Goal: Communication & Community: Share content

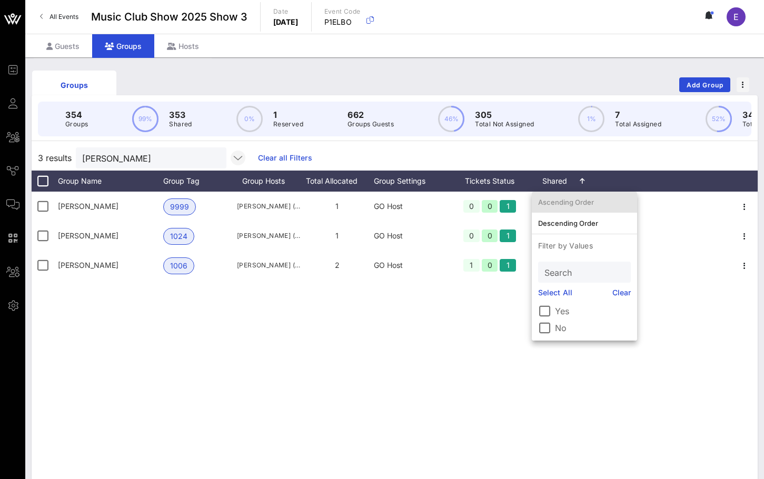
scroll to position [0, 75]
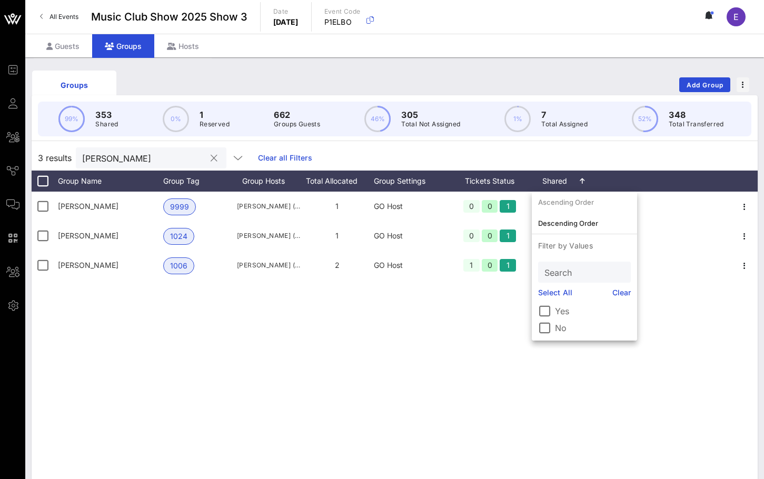
click at [211, 159] on button "clear icon" at bounding box center [214, 158] width 7 height 11
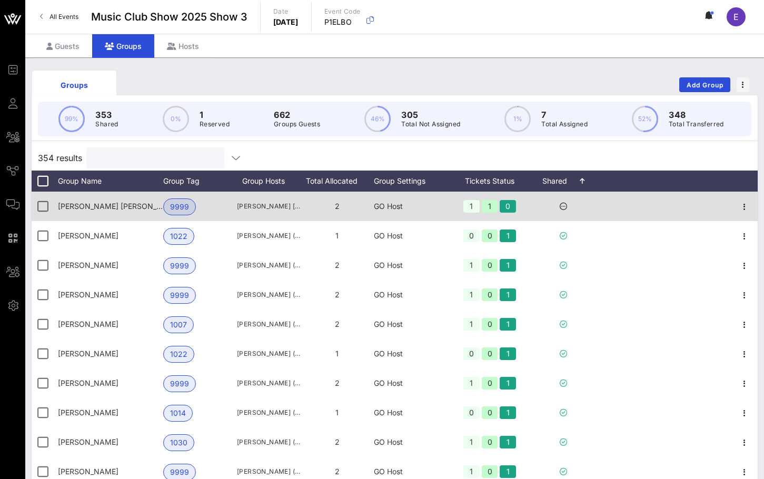
click at [563, 206] on icon at bounding box center [563, 206] width 7 height 7
click at [746, 210] on icon "button" at bounding box center [745, 207] width 13 height 13
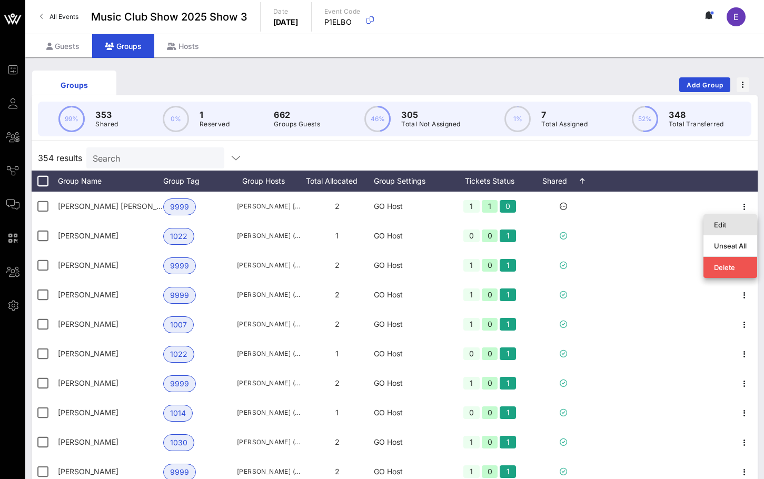
click at [729, 229] on div "Edit" at bounding box center [730, 225] width 33 height 8
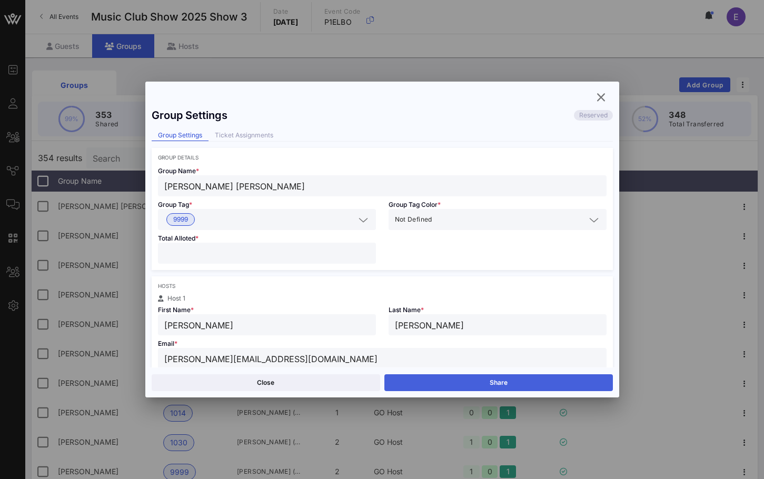
click at [420, 384] on button "Share" at bounding box center [499, 383] width 229 height 17
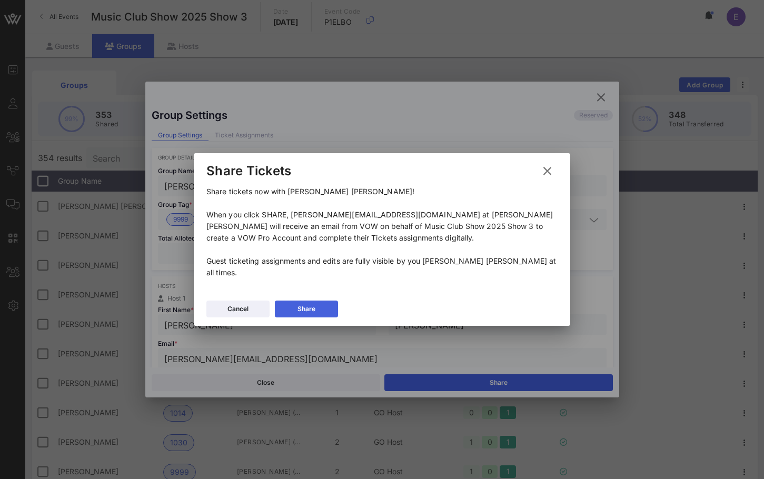
click at [320, 302] on button "Share" at bounding box center [306, 309] width 63 height 17
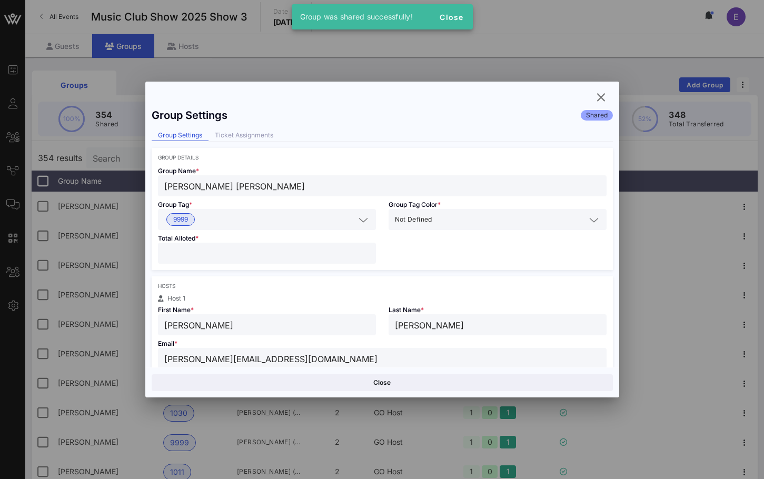
click at [116, 151] on div at bounding box center [382, 239] width 764 height 479
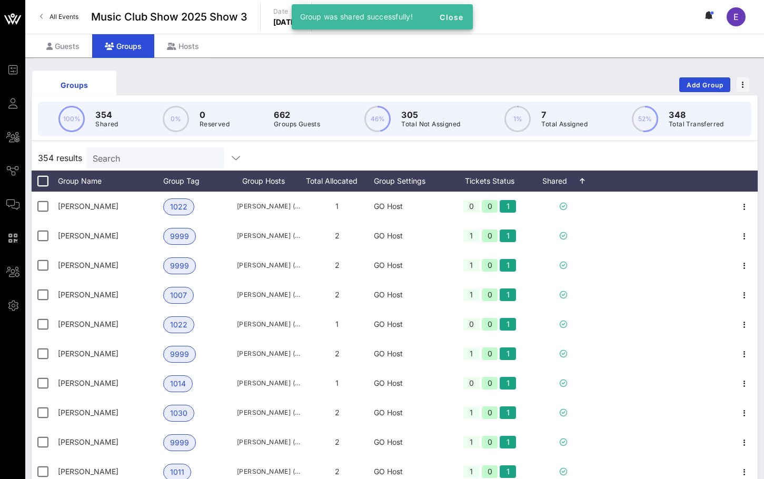
click at [117, 155] on input "Search" at bounding box center [154, 158] width 123 height 14
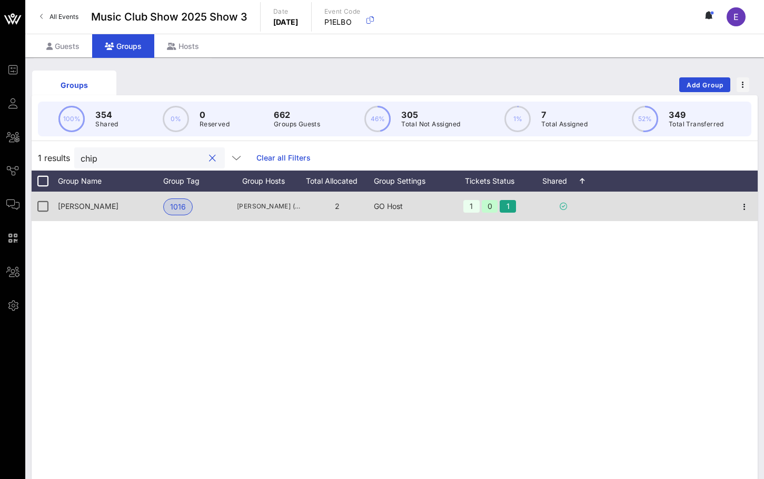
type input "chip"
click at [111, 210] on div "[PERSON_NAME]" at bounding box center [110, 207] width 105 height 30
click at [139, 201] on div "[PERSON_NAME]" at bounding box center [110, 207] width 105 height 30
click at [737, 203] on div at bounding box center [745, 207] width 26 height 30
click at [750, 206] on icon "button" at bounding box center [745, 207] width 13 height 13
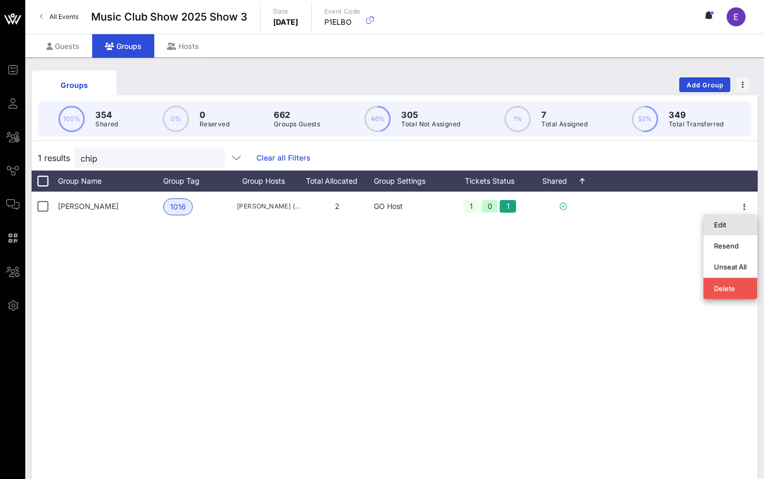
click at [714, 222] on div "Edit" at bounding box center [730, 225] width 33 height 8
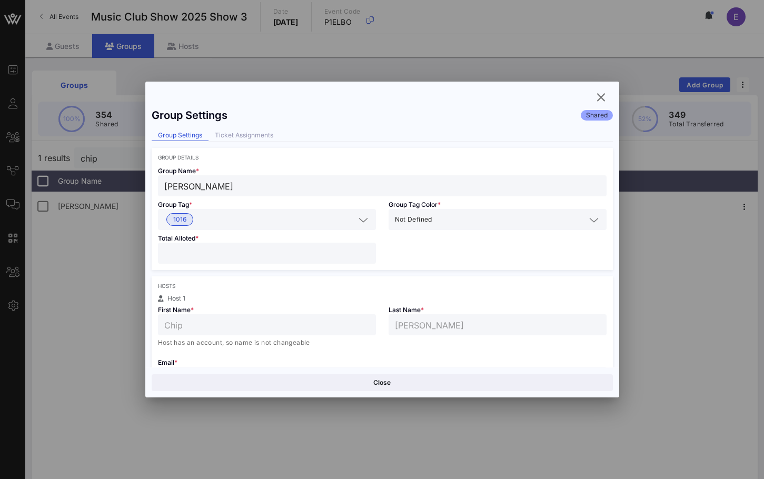
click at [219, 251] on input "*" at bounding box center [266, 254] width 205 height 14
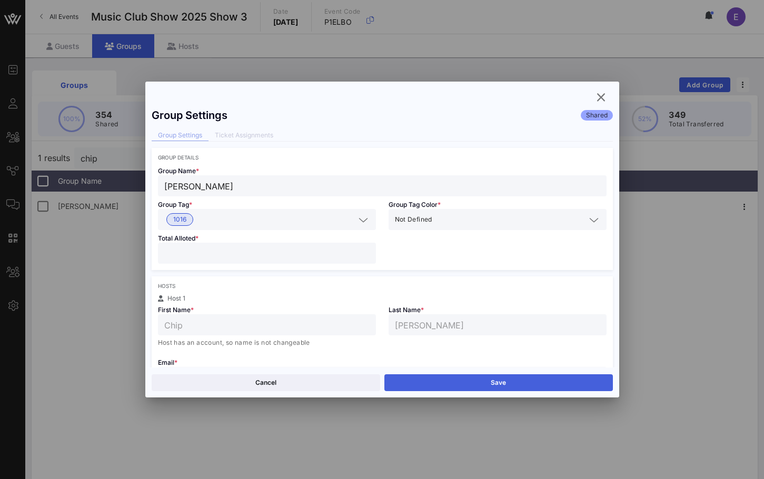
type input "*"
click at [451, 384] on button "Save" at bounding box center [499, 383] width 229 height 17
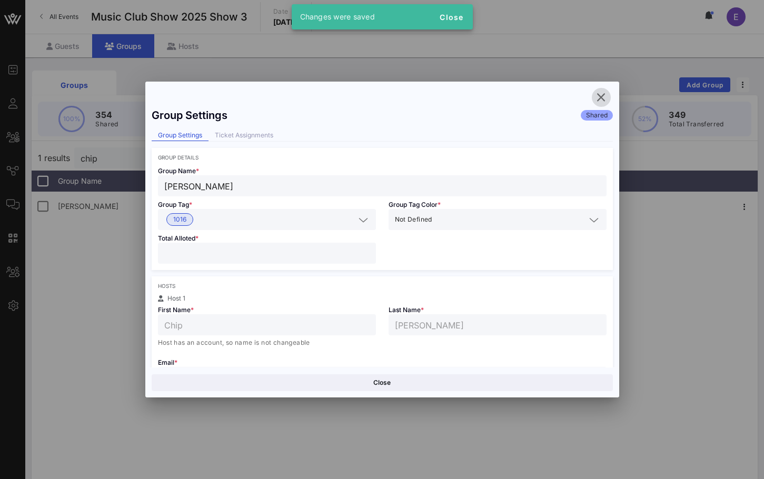
click at [600, 95] on icon "button" at bounding box center [601, 97] width 13 height 13
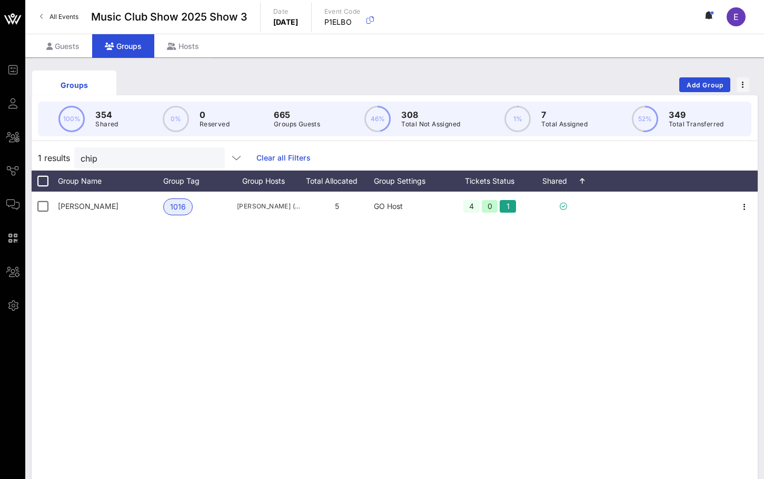
click at [43, 17] on icon at bounding box center [42, 16] width 4 height 1
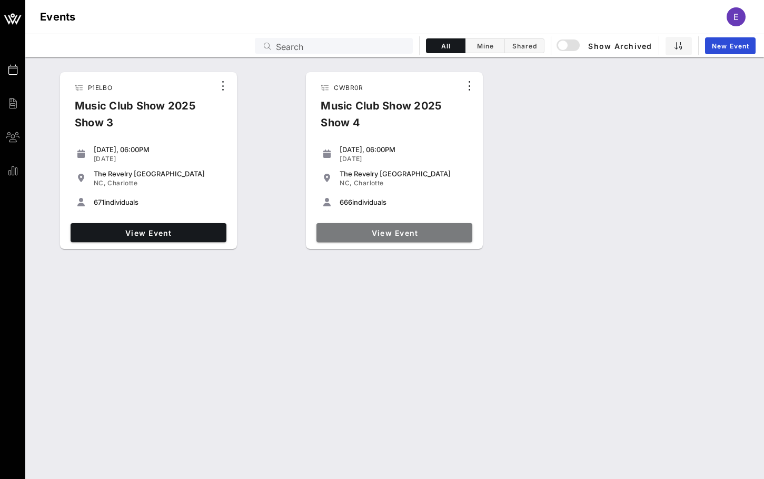
click at [380, 232] on span "View Event" at bounding box center [395, 233] width 148 height 9
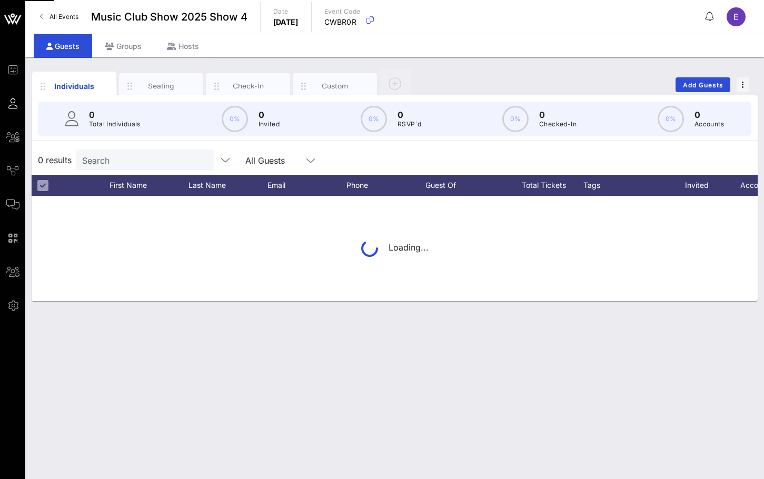
click at [140, 162] on input "Search" at bounding box center [143, 160] width 123 height 14
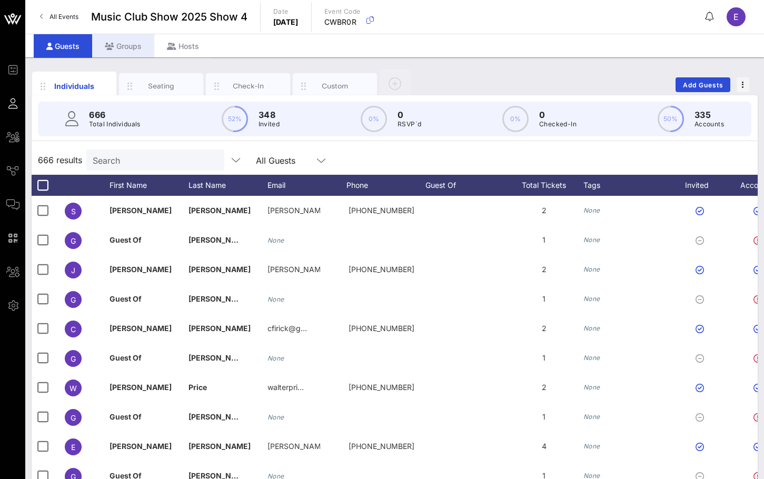
click at [111, 43] on icon at bounding box center [109, 46] width 9 height 7
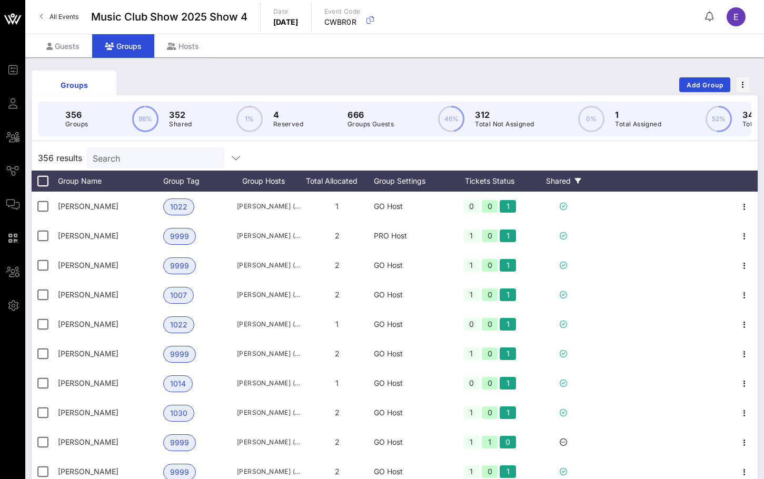
click at [561, 184] on div "Shared" at bounding box center [563, 181] width 63 height 21
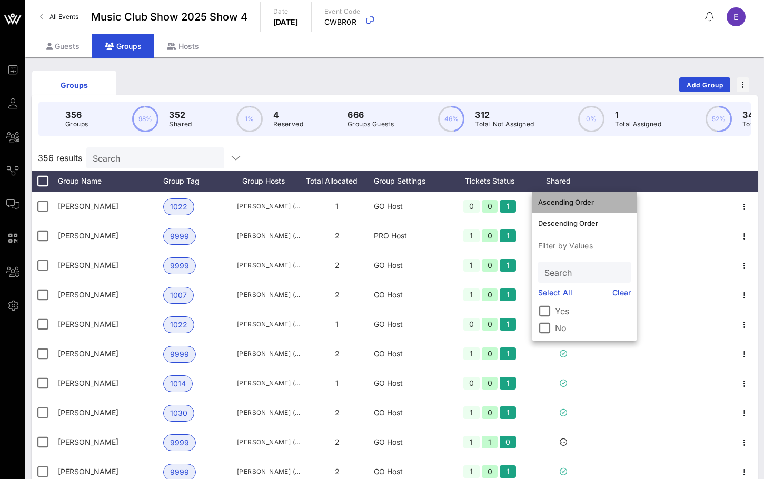
click at [569, 206] on div "Ascending Order" at bounding box center [584, 202] width 93 height 17
click at [683, 168] on div "356 results Search" at bounding box center [395, 157] width 726 height 25
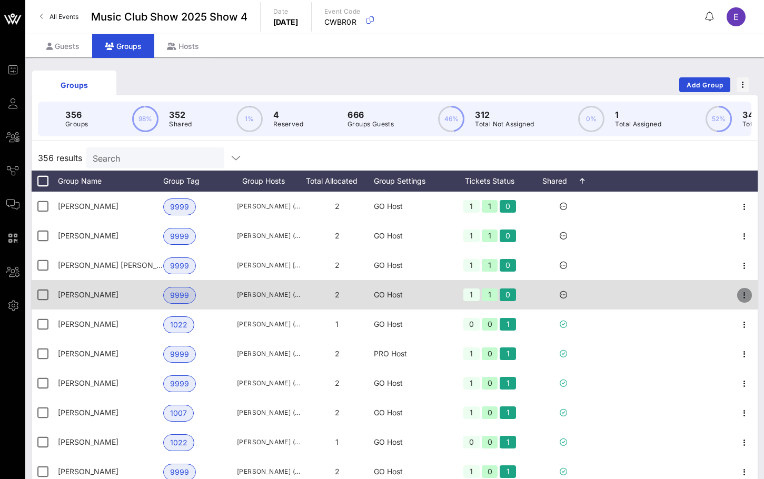
click at [744, 293] on icon "button" at bounding box center [745, 295] width 13 height 13
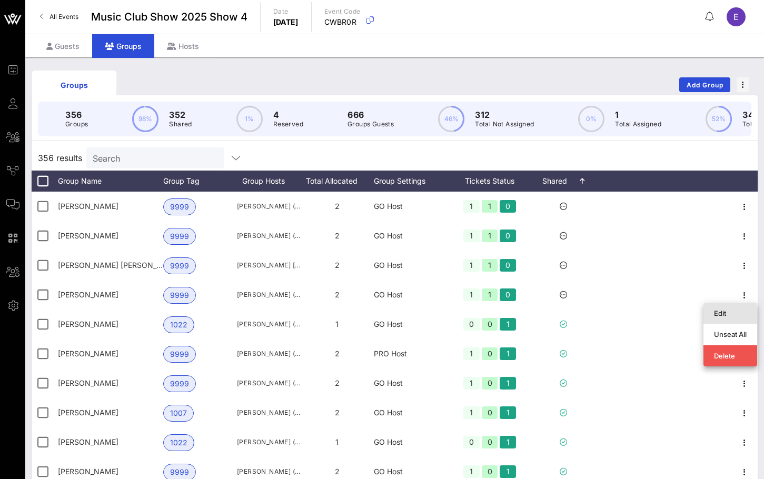
click at [730, 313] on div "Edit" at bounding box center [730, 313] width 33 height 8
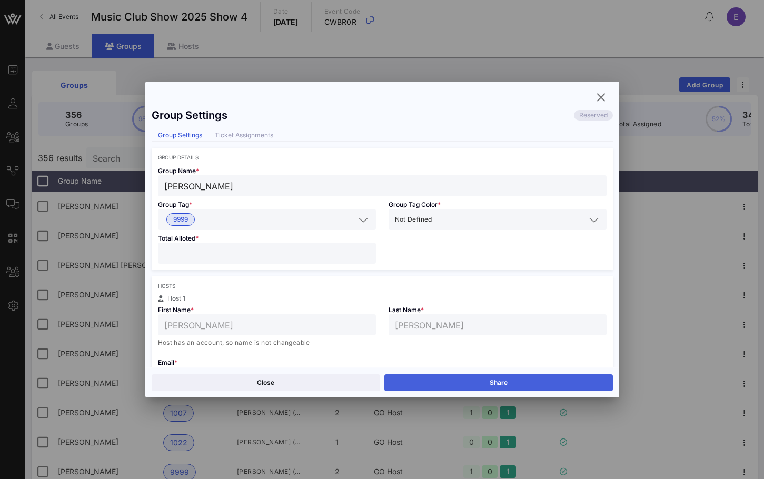
click at [450, 378] on button "Share" at bounding box center [499, 383] width 229 height 17
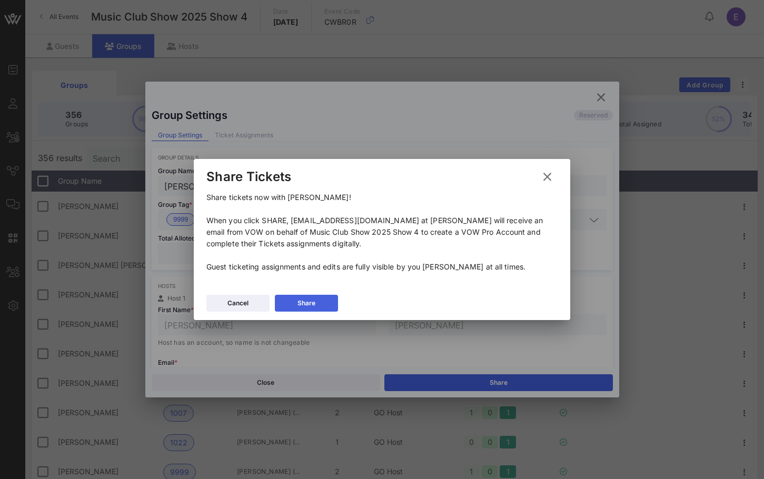
click at [330, 303] on button "Share" at bounding box center [306, 303] width 63 height 17
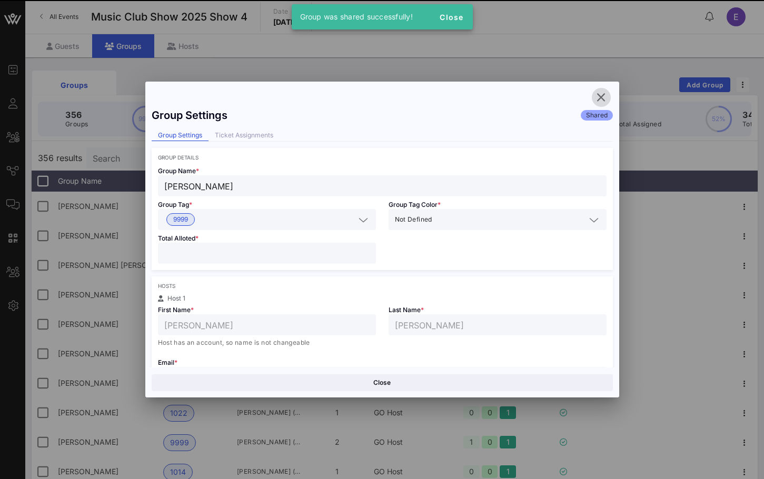
click at [602, 95] on icon "button" at bounding box center [601, 97] width 13 height 13
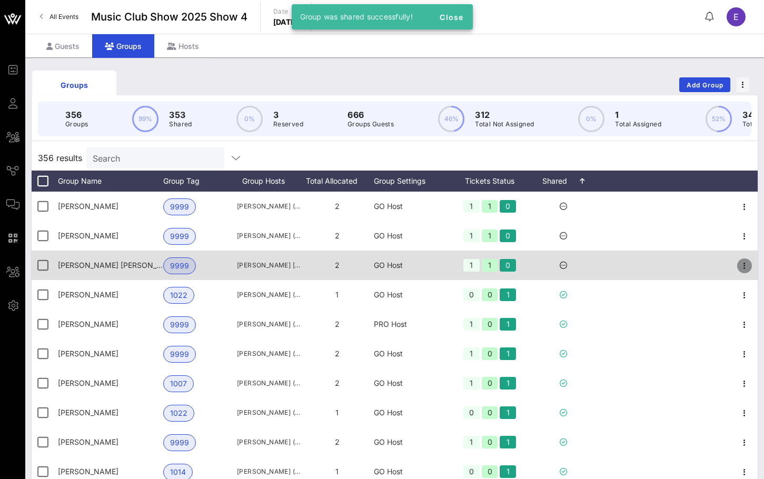
click at [747, 264] on icon "button" at bounding box center [745, 266] width 13 height 13
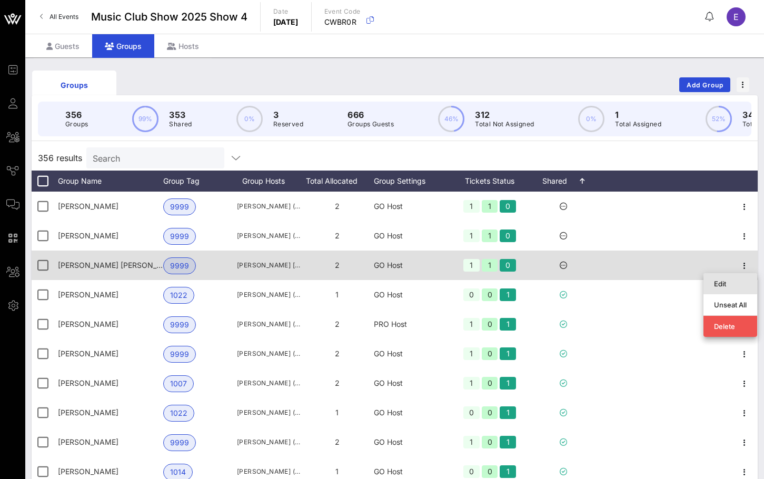
click at [747, 284] on div "Edit" at bounding box center [730, 284] width 33 height 8
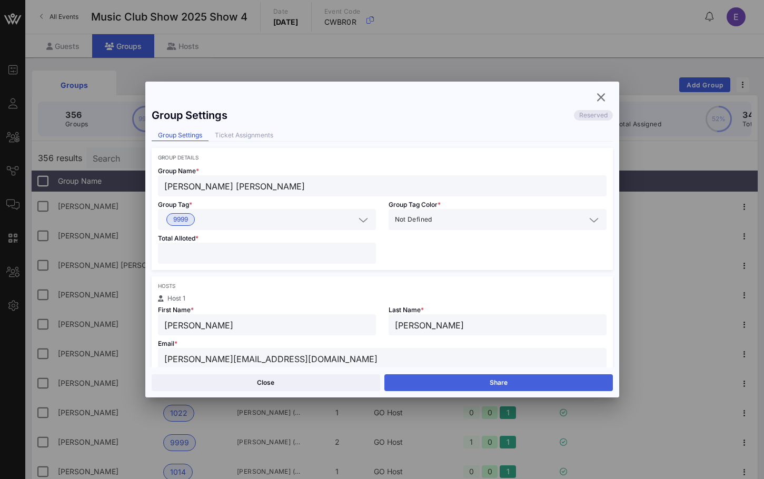
click at [426, 386] on button "Share" at bounding box center [499, 383] width 229 height 17
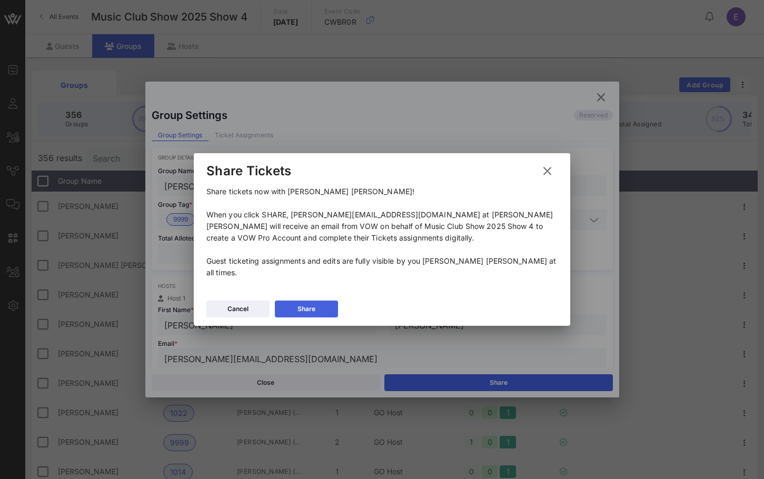
click at [308, 308] on div "Share" at bounding box center [307, 309] width 18 height 11
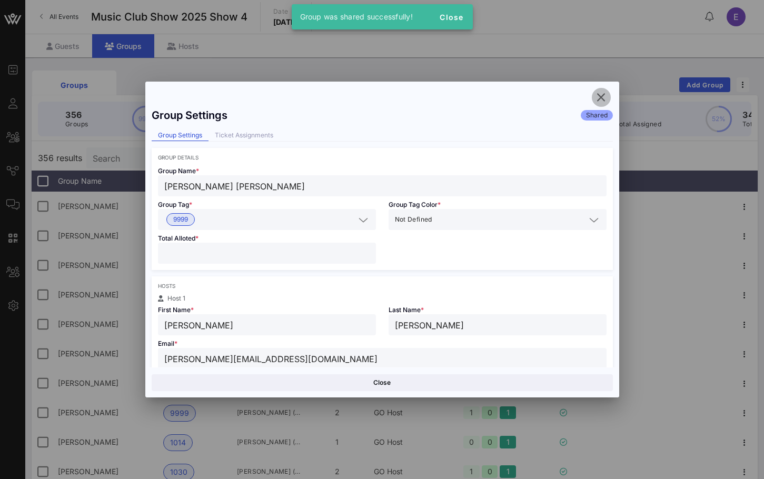
click at [600, 101] on icon "button" at bounding box center [601, 97] width 13 height 13
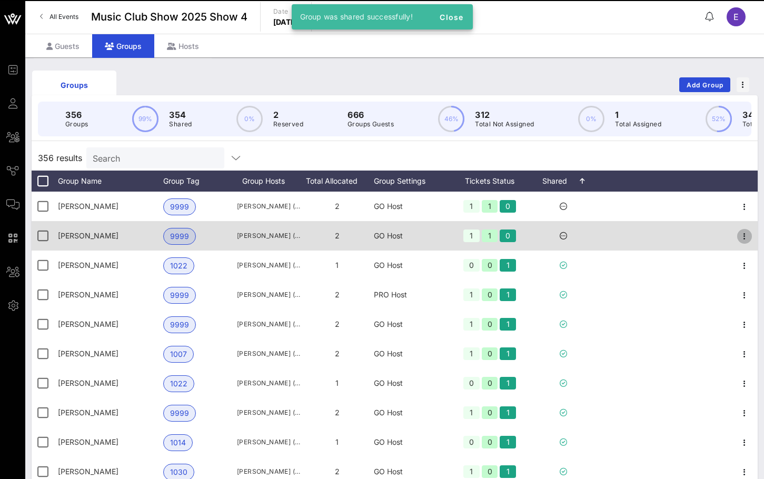
click at [740, 235] on icon "button" at bounding box center [745, 236] width 13 height 13
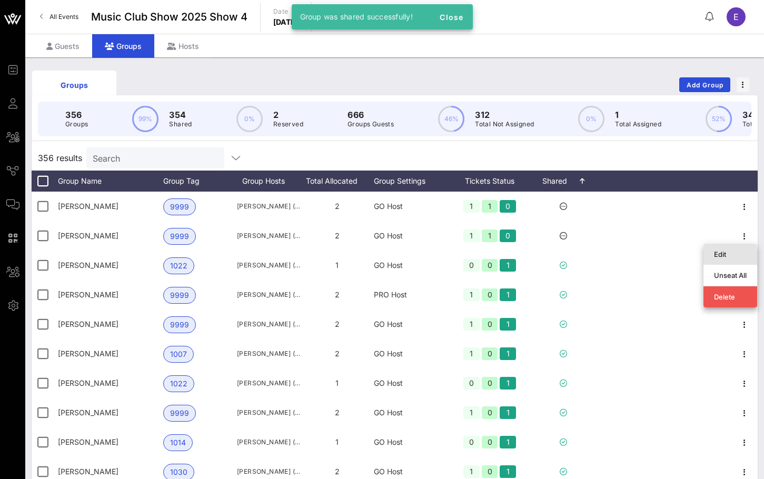
click at [731, 256] on div "Edit" at bounding box center [730, 254] width 33 height 8
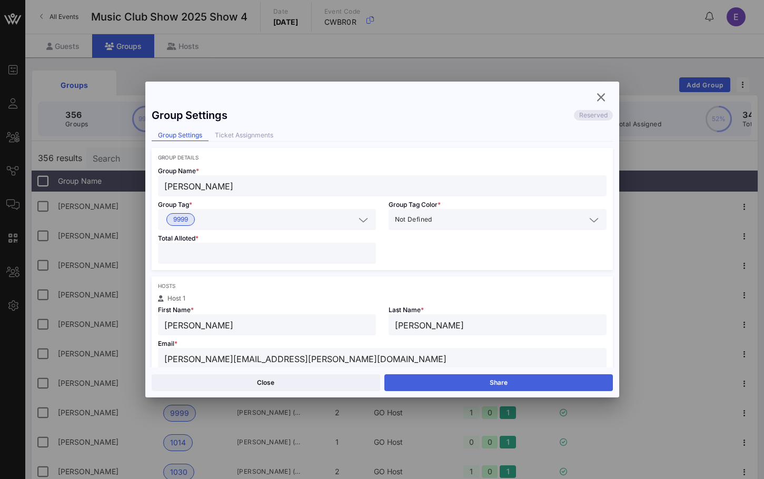
click at [447, 385] on button "Share" at bounding box center [499, 383] width 229 height 17
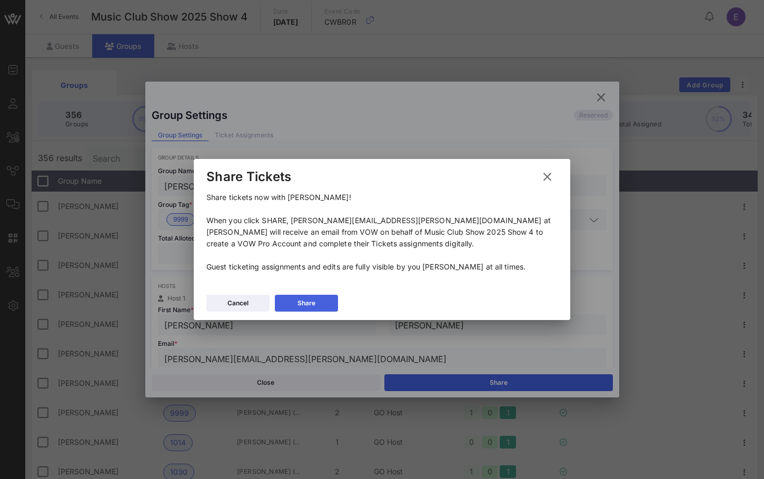
click at [326, 296] on button "Share" at bounding box center [306, 303] width 63 height 17
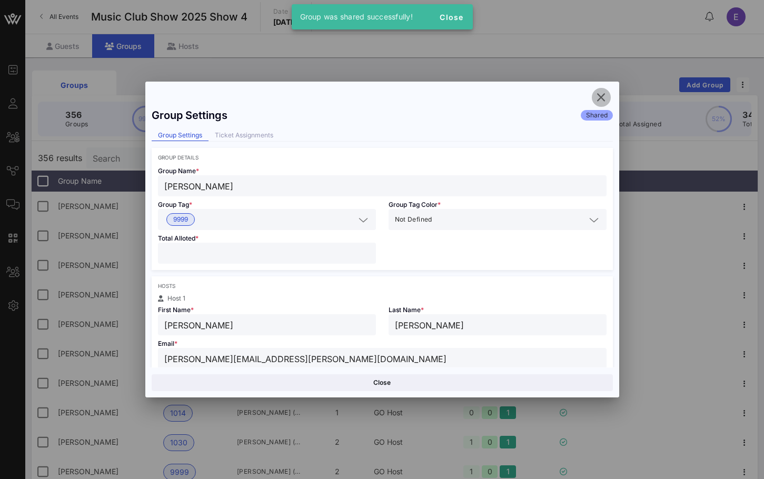
click at [605, 92] on icon "button" at bounding box center [601, 97] width 13 height 13
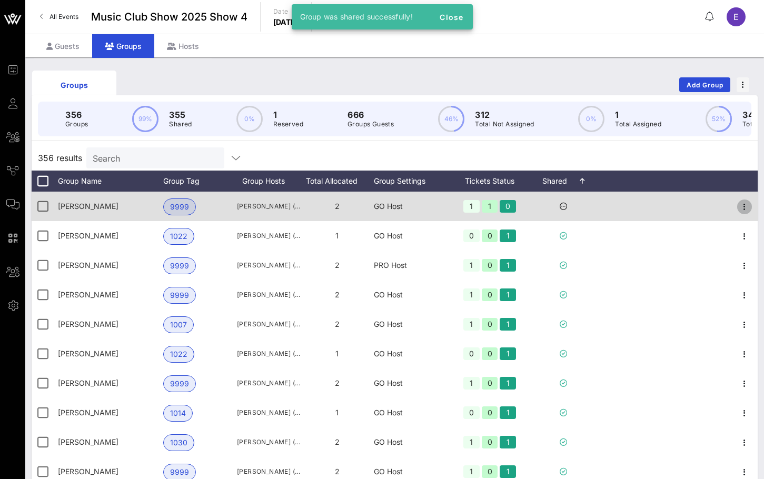
click at [747, 203] on icon "button" at bounding box center [745, 207] width 13 height 13
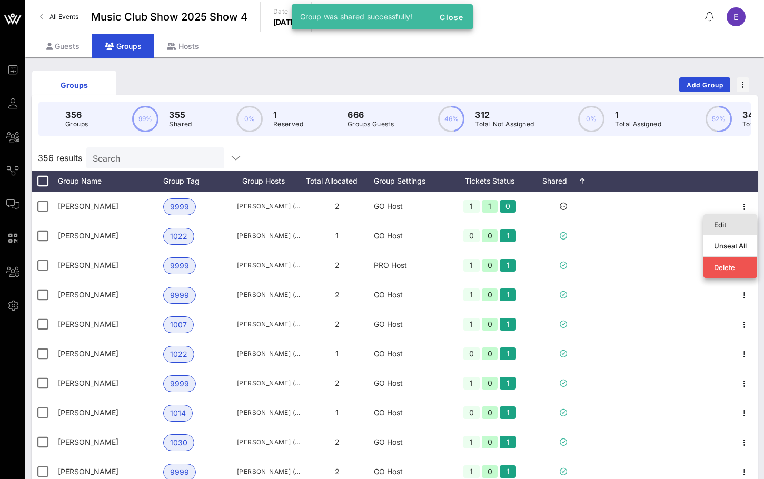
click at [718, 220] on div "Edit" at bounding box center [730, 225] width 33 height 17
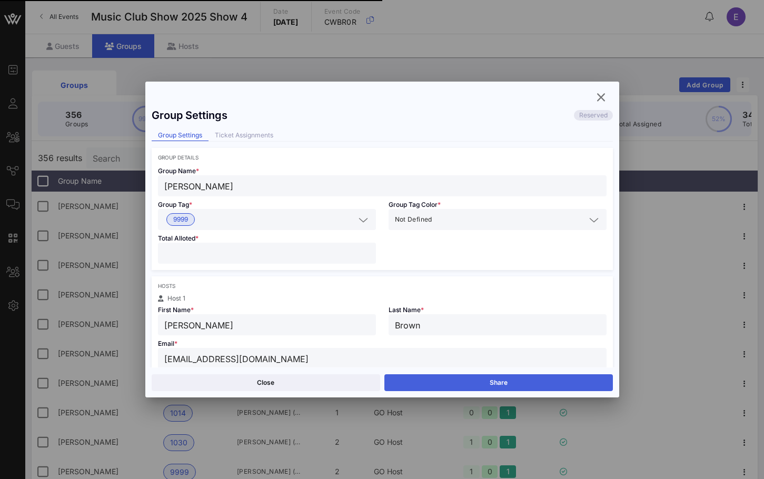
click at [494, 383] on button "Share" at bounding box center [499, 383] width 229 height 17
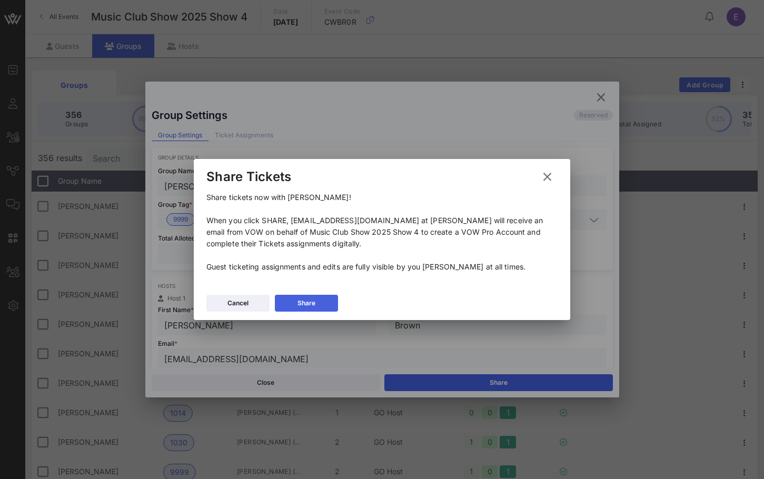
click at [294, 304] on button "Share" at bounding box center [306, 303] width 63 height 17
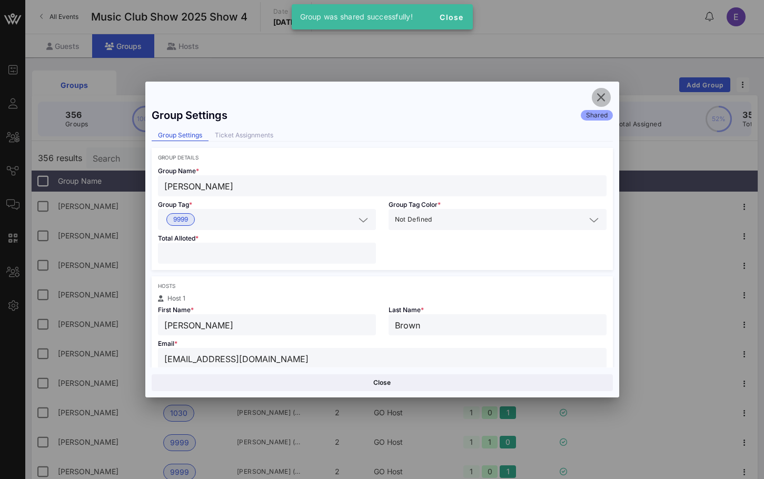
click at [601, 92] on icon "button" at bounding box center [601, 97] width 13 height 13
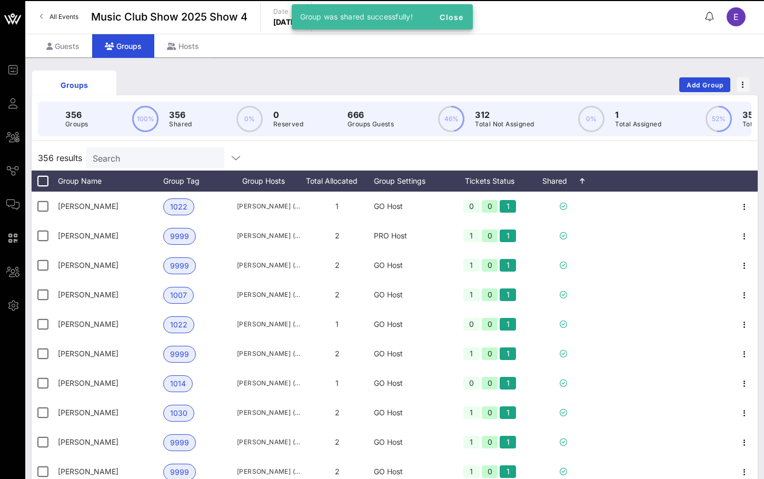
click at [61, 16] on span "All Events" at bounding box center [64, 17] width 29 height 8
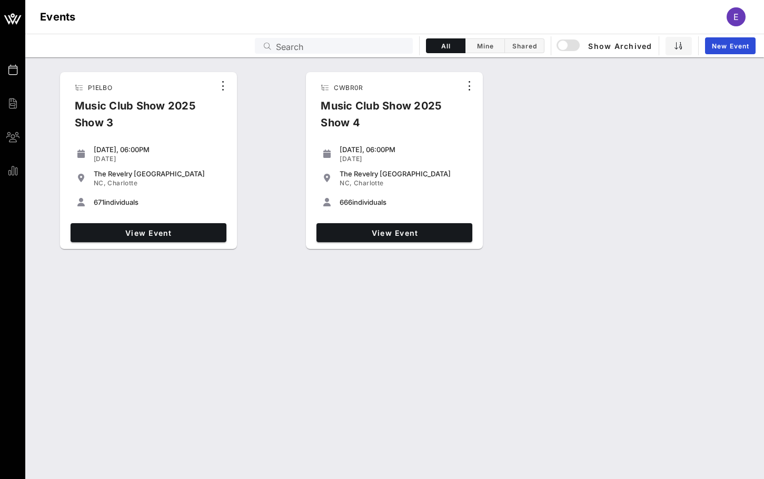
click at [170, 109] on div "Music Club Show 2025 Show 3" at bounding box center [140, 118] width 148 height 42
click at [175, 239] on link "View Event" at bounding box center [149, 232] width 156 height 19
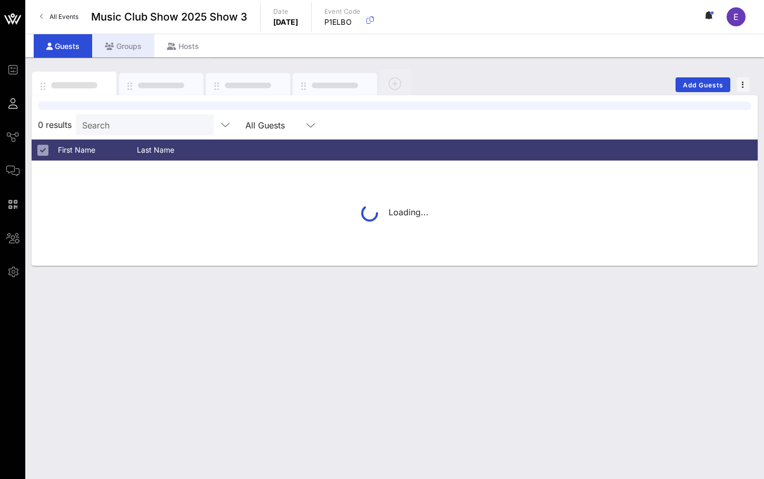
click at [126, 43] on div "Groups" at bounding box center [123, 46] width 62 height 24
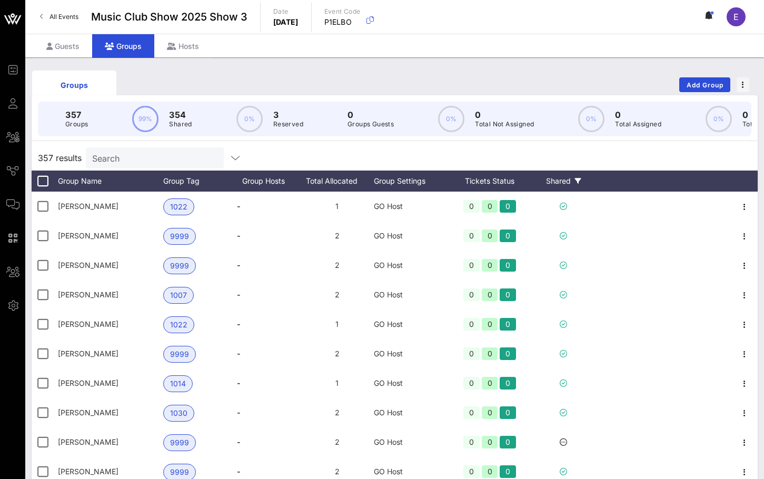
click at [563, 184] on div "Shared" at bounding box center [563, 181] width 63 height 21
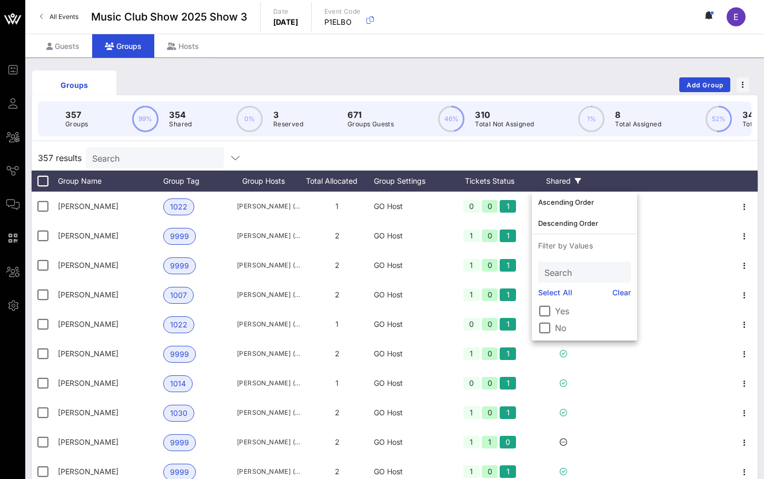
click at [568, 178] on div "Shared" at bounding box center [563, 181] width 63 height 21
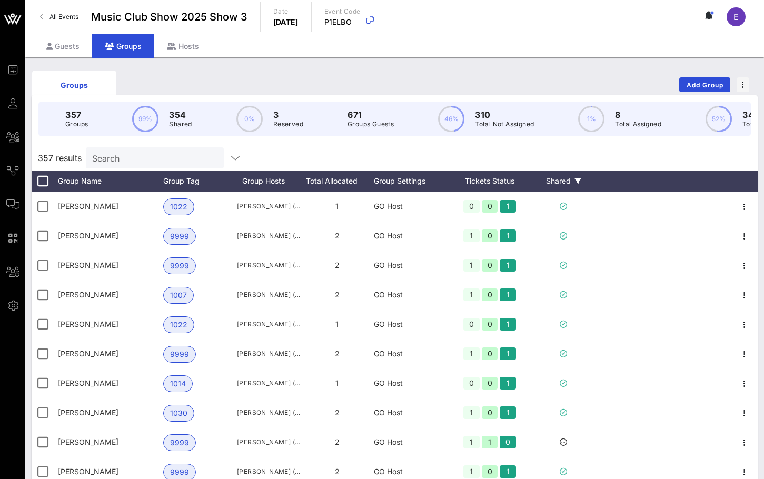
click at [568, 174] on div "Shared" at bounding box center [563, 181] width 63 height 21
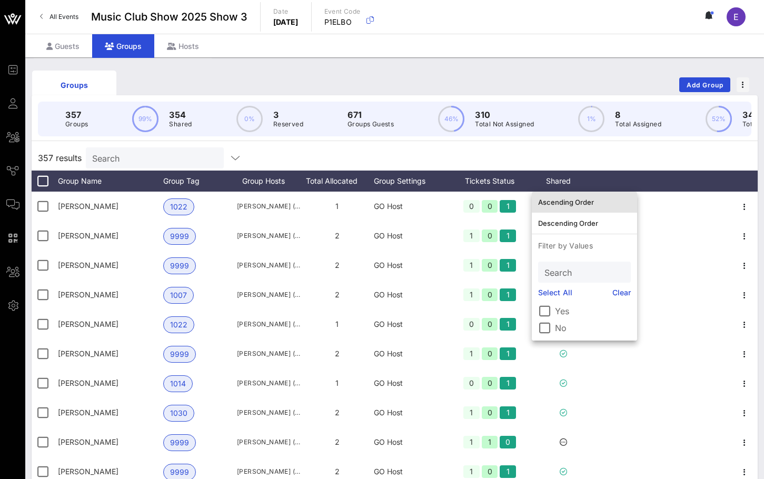
click at [569, 194] on div "Ascending Order" at bounding box center [584, 202] width 93 height 17
click at [610, 151] on div "357 results Search" at bounding box center [395, 157] width 726 height 25
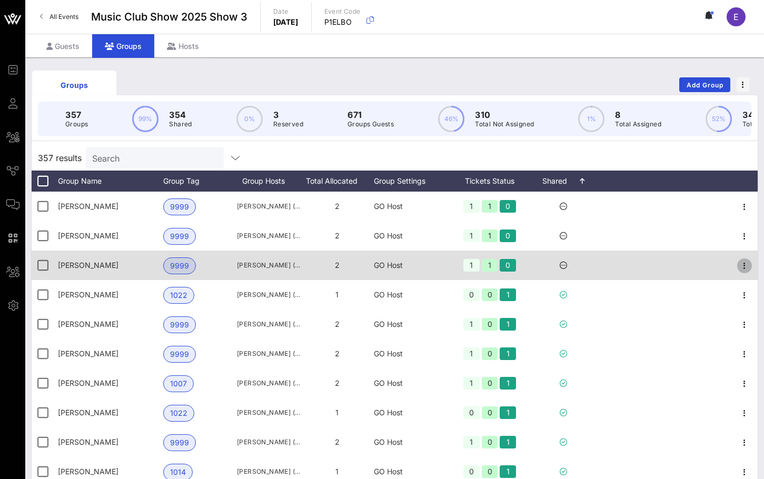
click at [743, 264] on icon "button" at bounding box center [745, 266] width 13 height 13
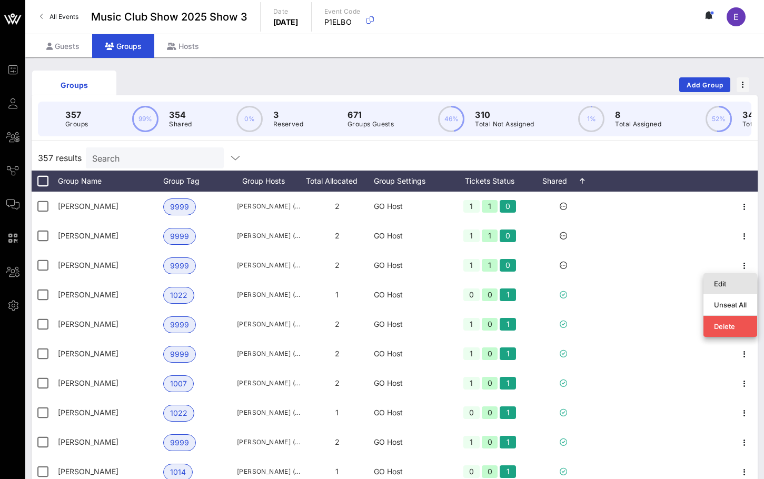
click at [731, 284] on div "Edit" at bounding box center [730, 284] width 33 height 8
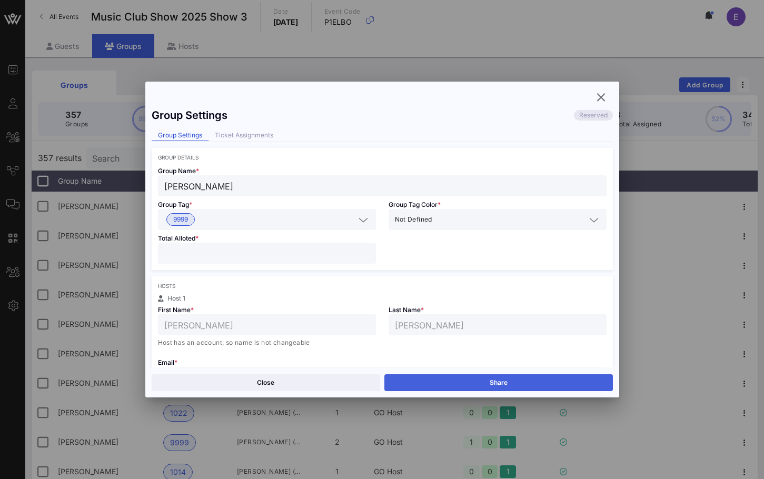
click at [427, 380] on button "Share" at bounding box center [499, 383] width 229 height 17
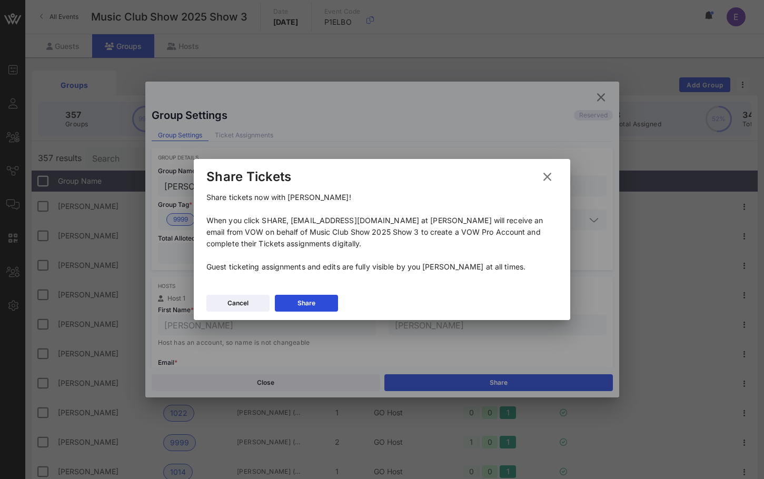
click at [327, 293] on div "Cancel Share" at bounding box center [382, 305] width 377 height 31
click at [327, 300] on button "Share" at bounding box center [306, 303] width 63 height 17
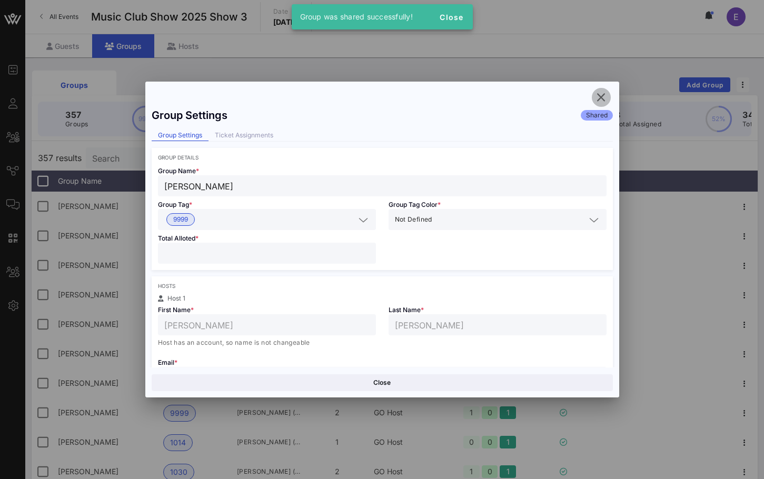
click at [604, 93] on icon "button" at bounding box center [601, 97] width 13 height 13
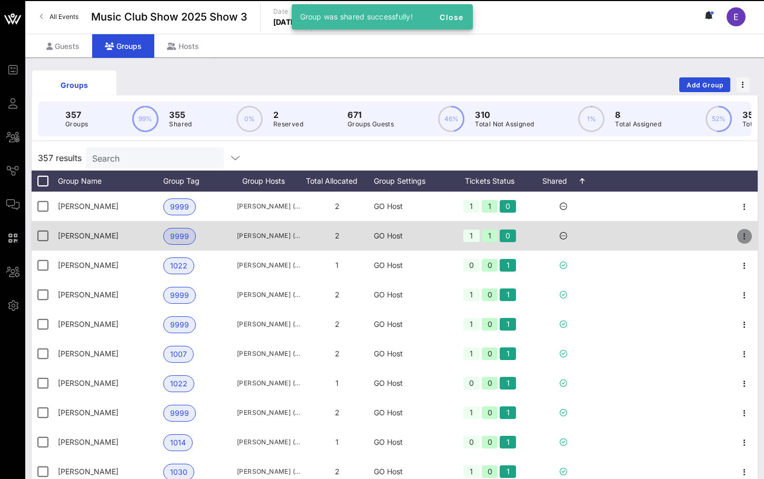
click at [746, 236] on icon "button" at bounding box center [745, 236] width 13 height 13
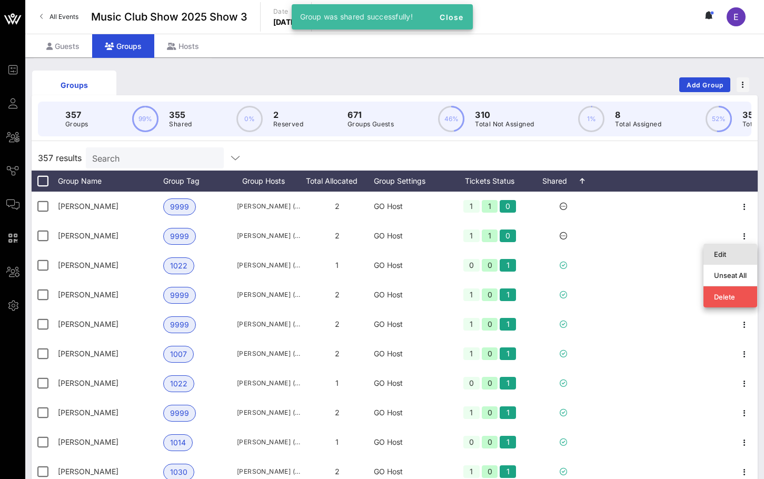
click at [733, 251] on div "Edit" at bounding box center [730, 254] width 33 height 8
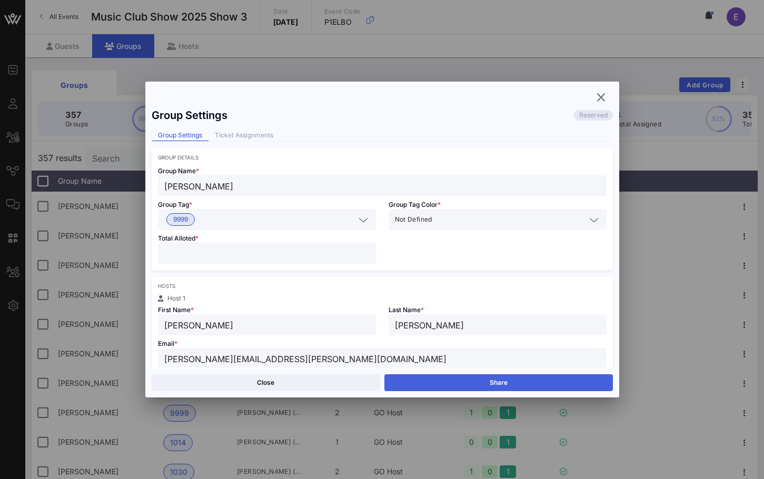
click at [451, 384] on button "Share" at bounding box center [499, 383] width 229 height 17
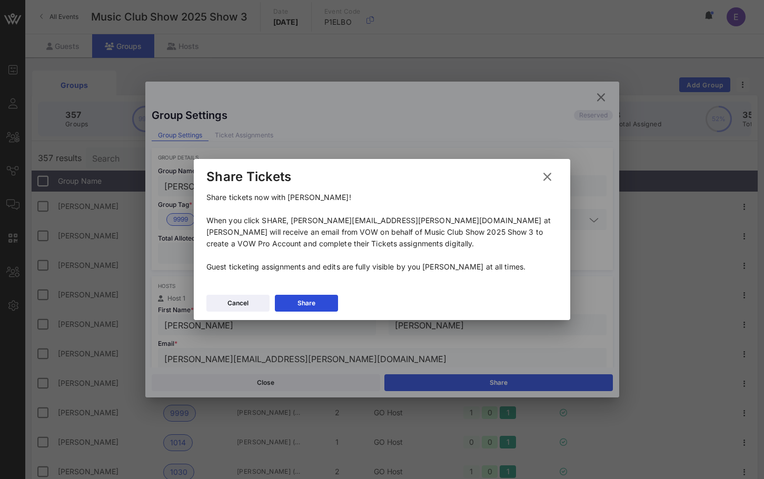
click at [322, 294] on div "Cancel Share" at bounding box center [382, 305] width 377 height 31
click at [320, 303] on button "Share" at bounding box center [306, 303] width 63 height 17
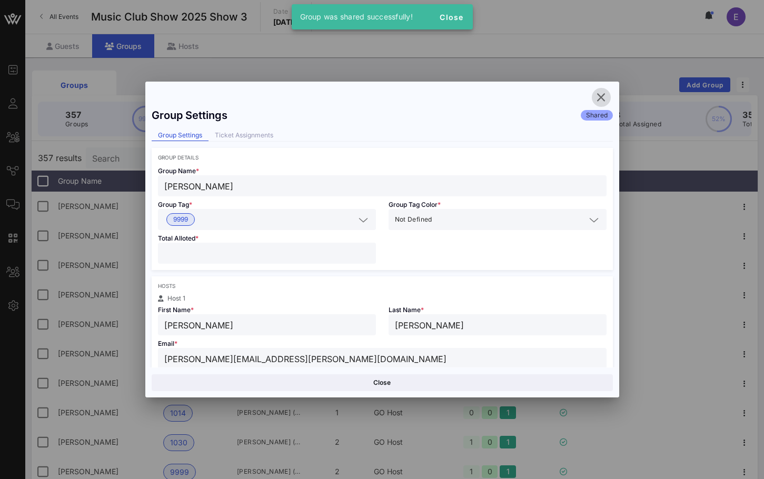
click at [600, 95] on icon "button" at bounding box center [601, 97] width 13 height 13
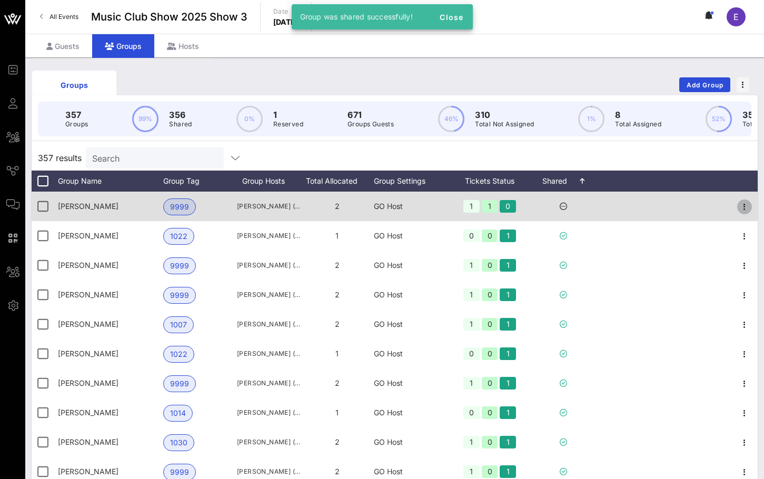
click at [751, 205] on span "button" at bounding box center [745, 207] width 15 height 13
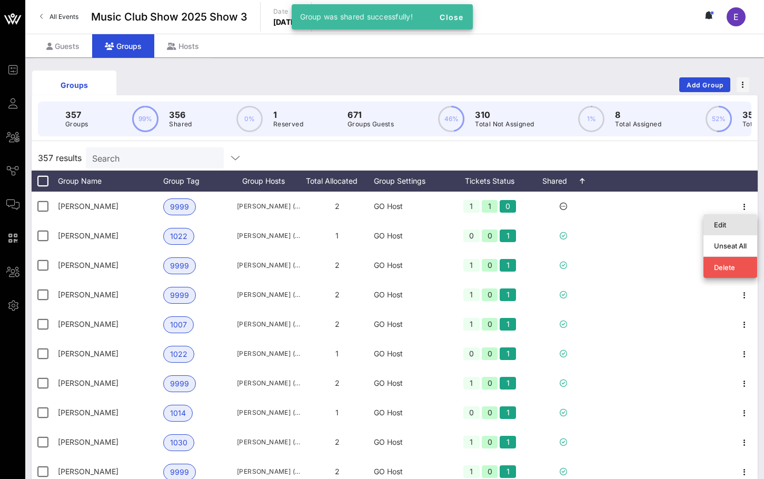
click at [732, 221] on div "Edit" at bounding box center [730, 225] width 33 height 8
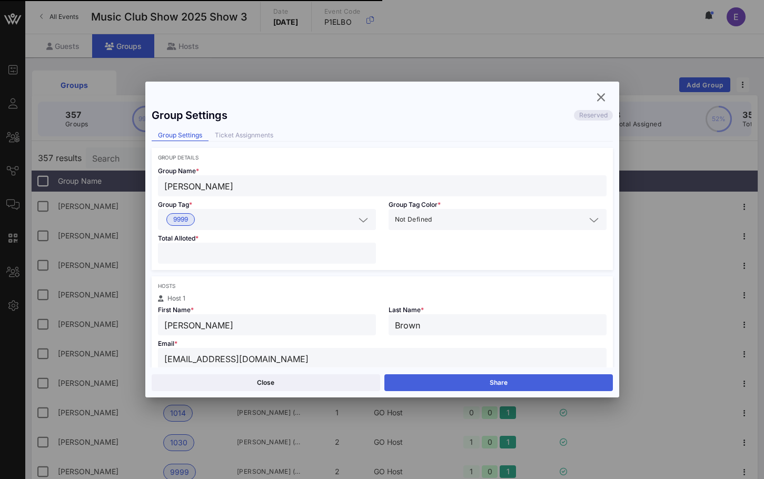
click at [473, 384] on button "Share" at bounding box center [499, 383] width 229 height 17
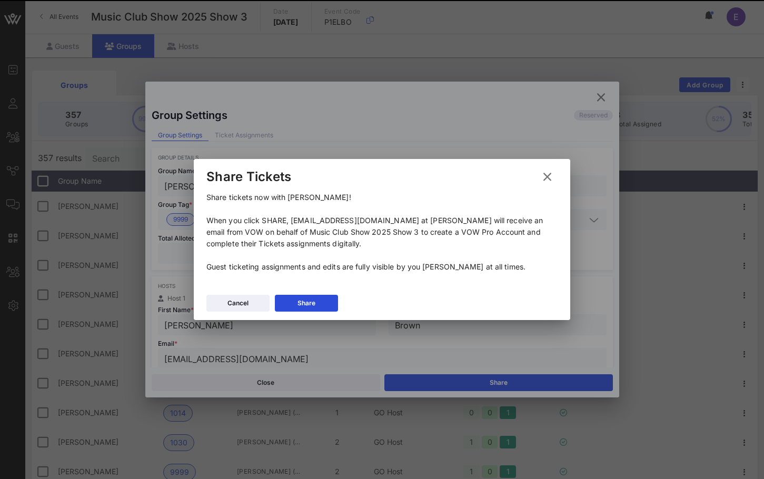
click at [320, 312] on div "Cancel Share" at bounding box center [382, 305] width 377 height 31
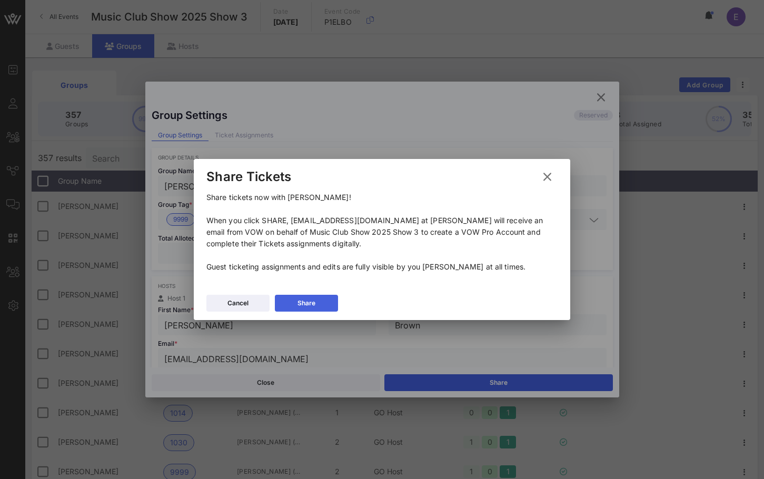
click at [320, 300] on button "Share" at bounding box center [306, 303] width 63 height 17
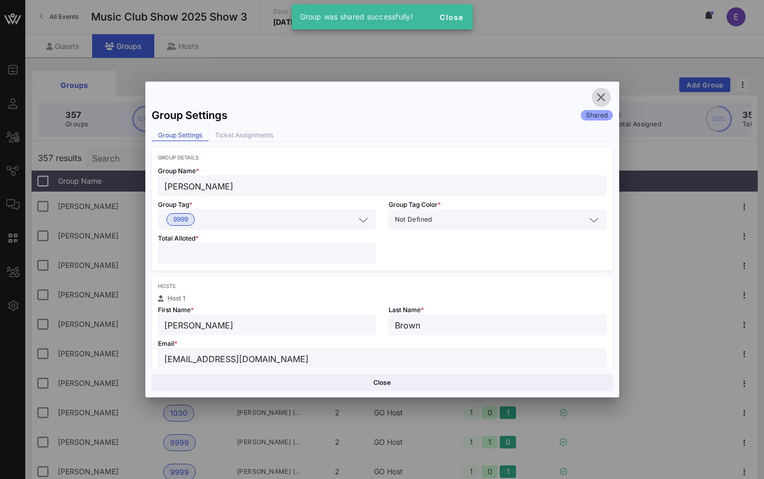
click at [602, 96] on icon "button" at bounding box center [601, 97] width 13 height 13
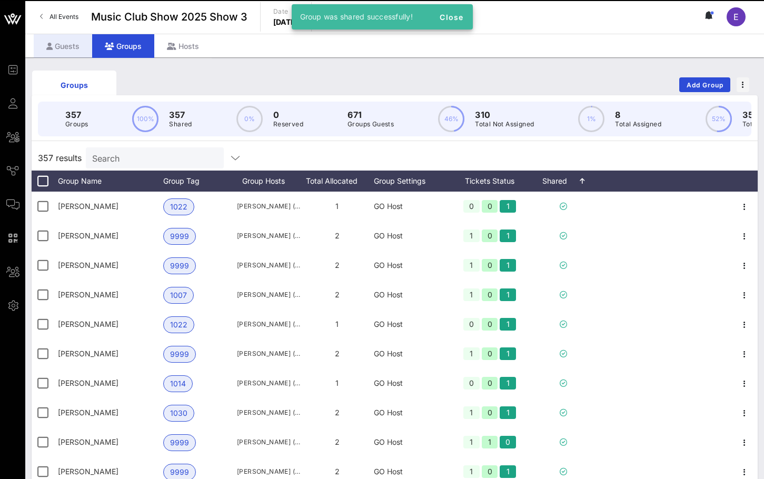
click at [65, 48] on div "Guests" at bounding box center [63, 46] width 58 height 24
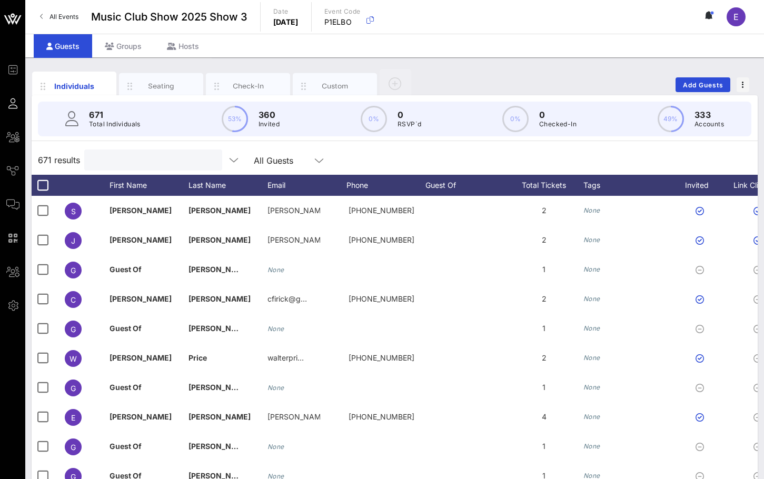
click at [156, 160] on input "text" at bounding box center [152, 160] width 123 height 14
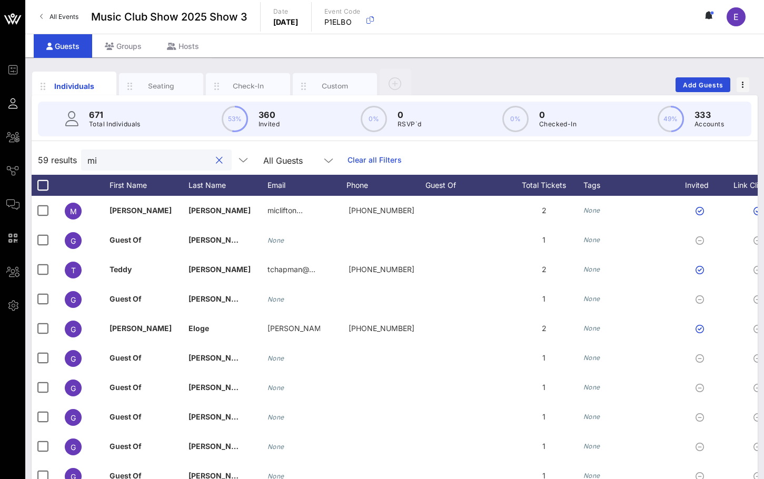
type input "m"
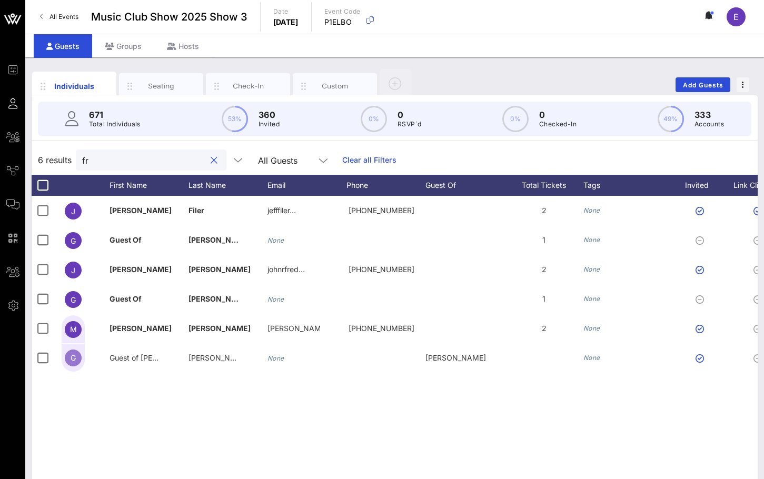
type input "f"
